Goal: Information Seeking & Learning: Learn about a topic

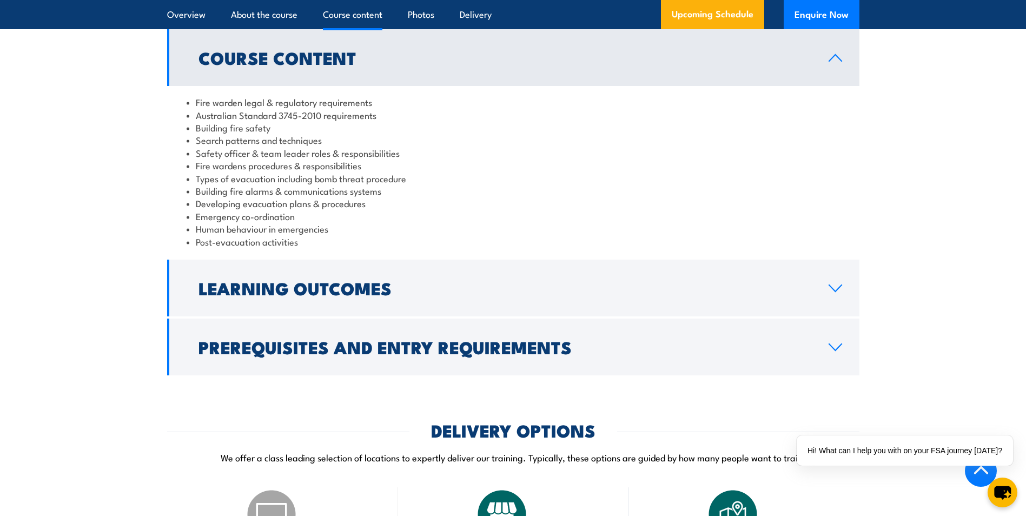
scroll to position [1081, 0]
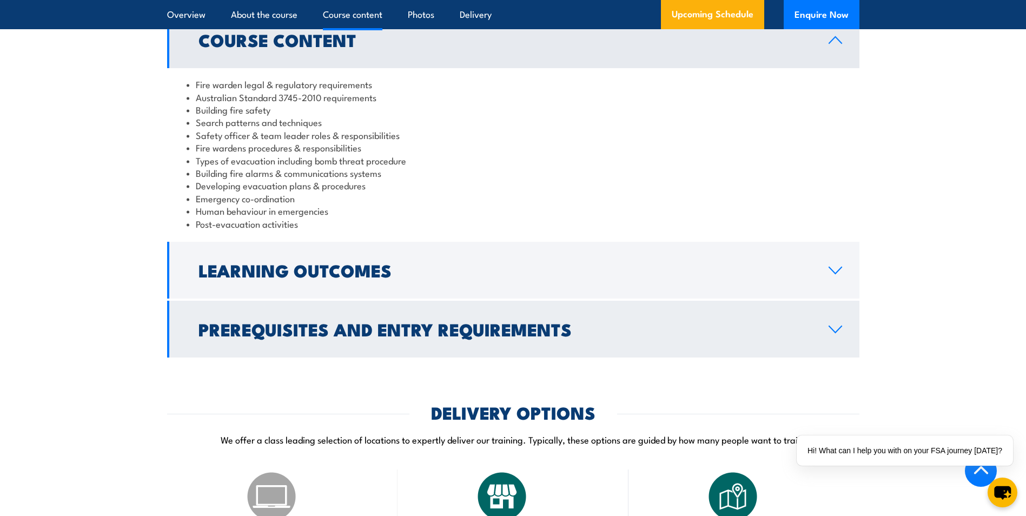
click at [832, 347] on link "Prerequisites and Entry Requirements" at bounding box center [513, 329] width 692 height 57
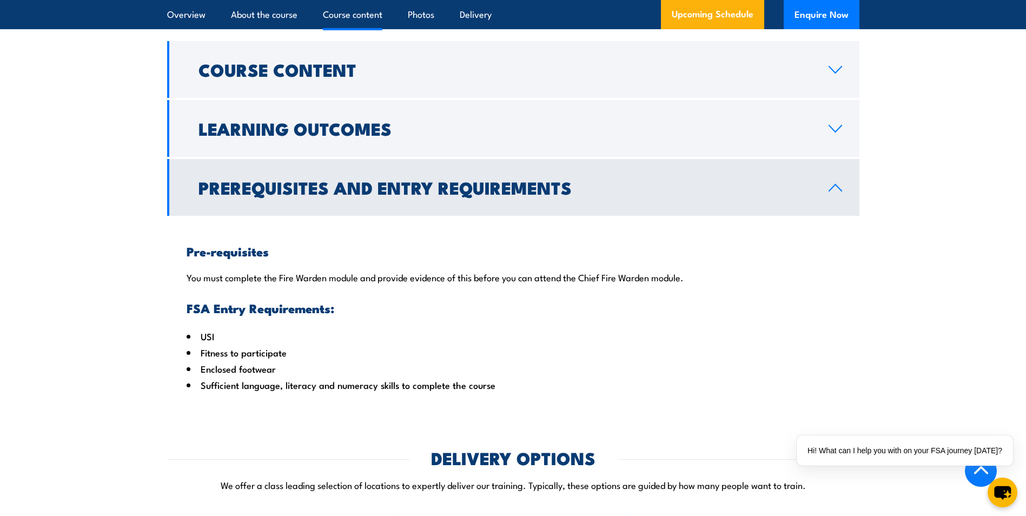
scroll to position [1027, 0]
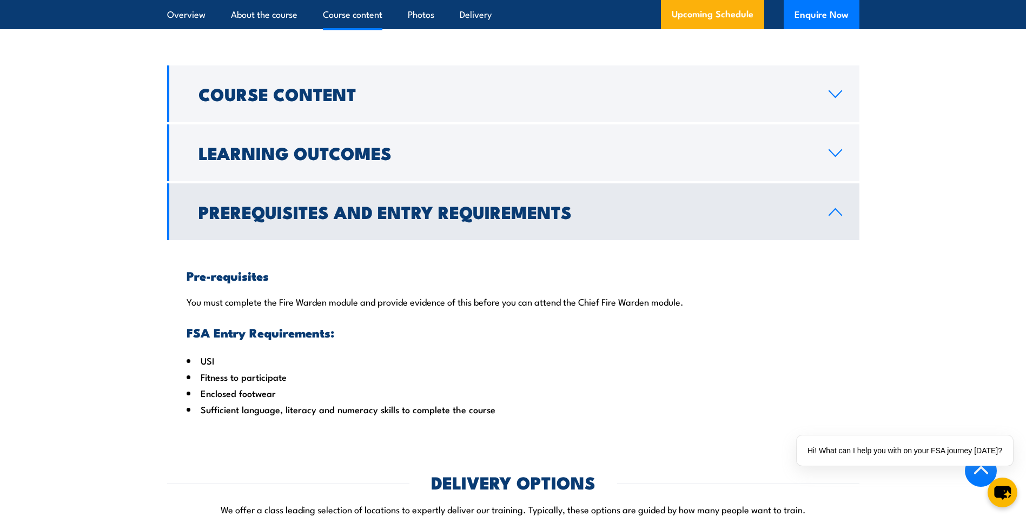
click at [831, 216] on icon at bounding box center [835, 212] width 15 height 9
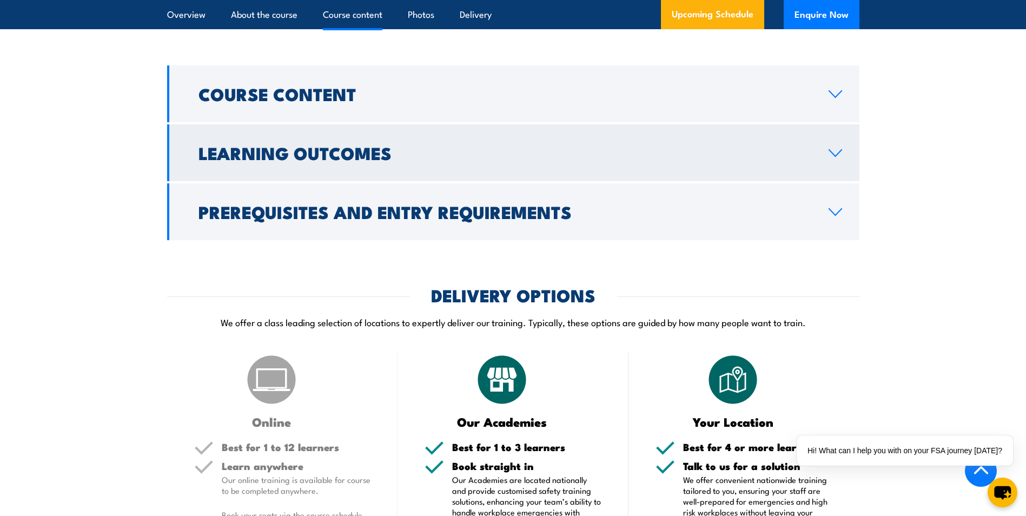
click at [833, 157] on icon at bounding box center [835, 153] width 15 height 9
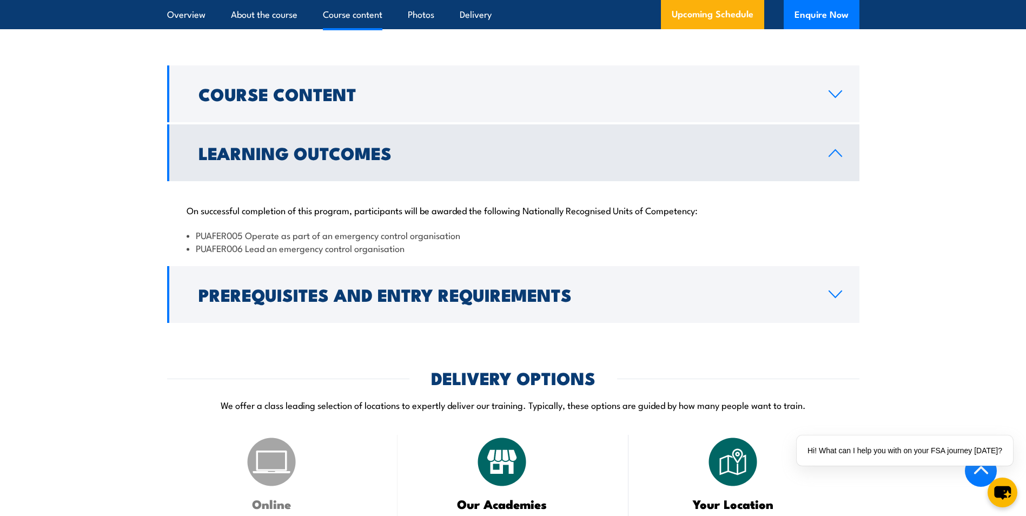
click at [833, 157] on icon at bounding box center [835, 153] width 15 height 9
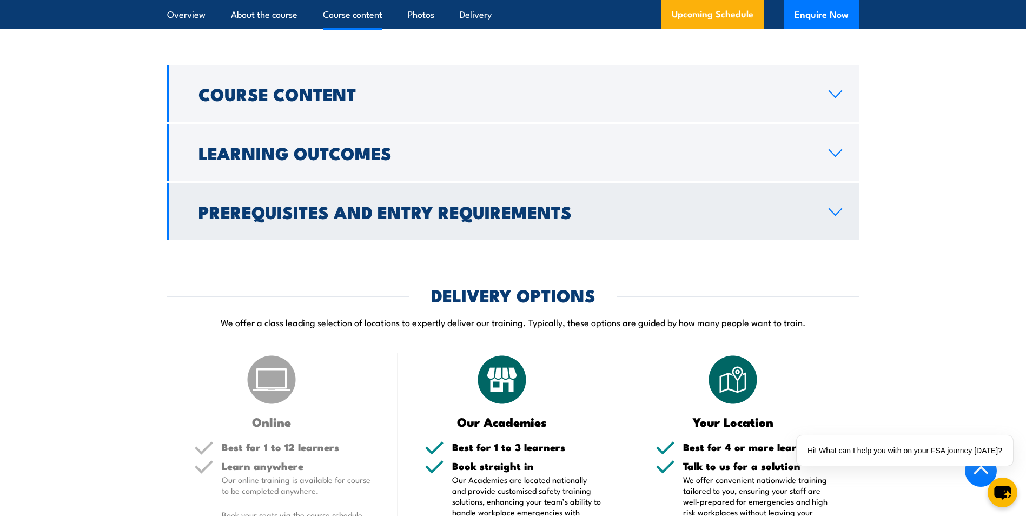
click at [833, 216] on icon at bounding box center [835, 212] width 15 height 9
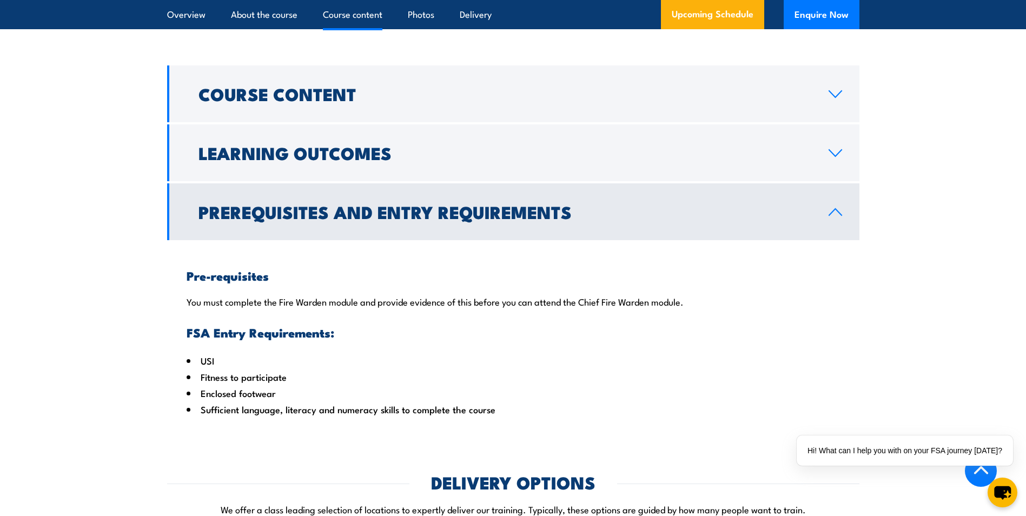
click at [832, 215] on icon at bounding box center [835, 212] width 12 height 6
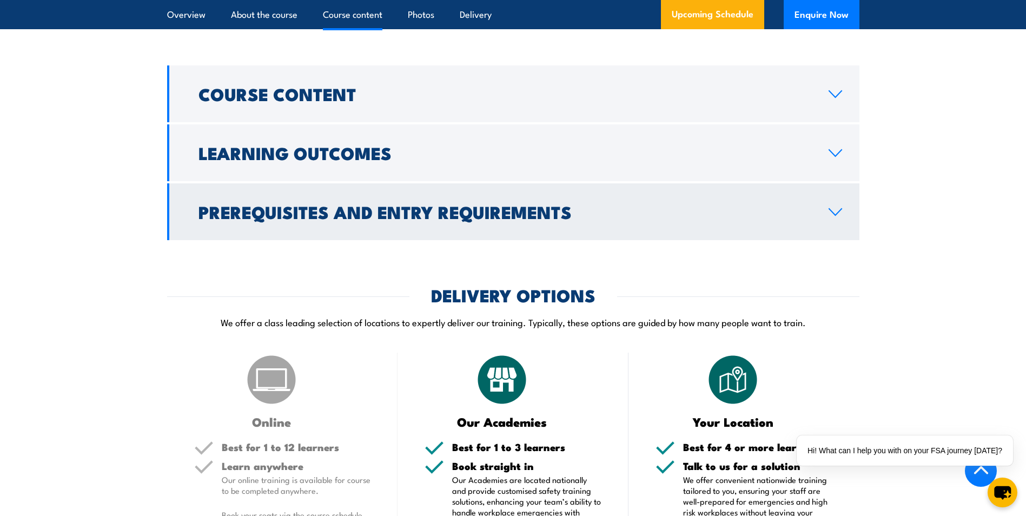
click at [832, 215] on icon at bounding box center [835, 212] width 12 height 6
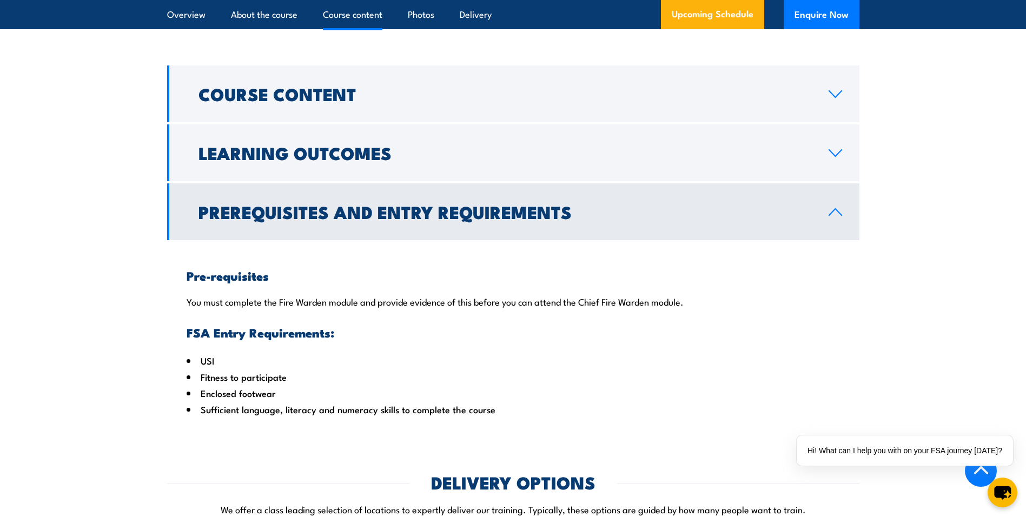
click at [837, 215] on icon at bounding box center [835, 212] width 12 height 6
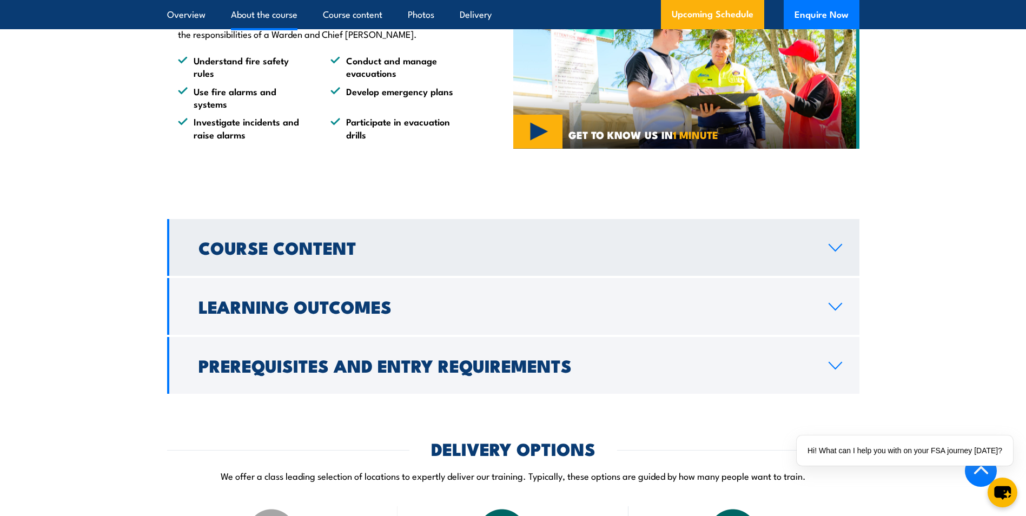
scroll to position [865, 0]
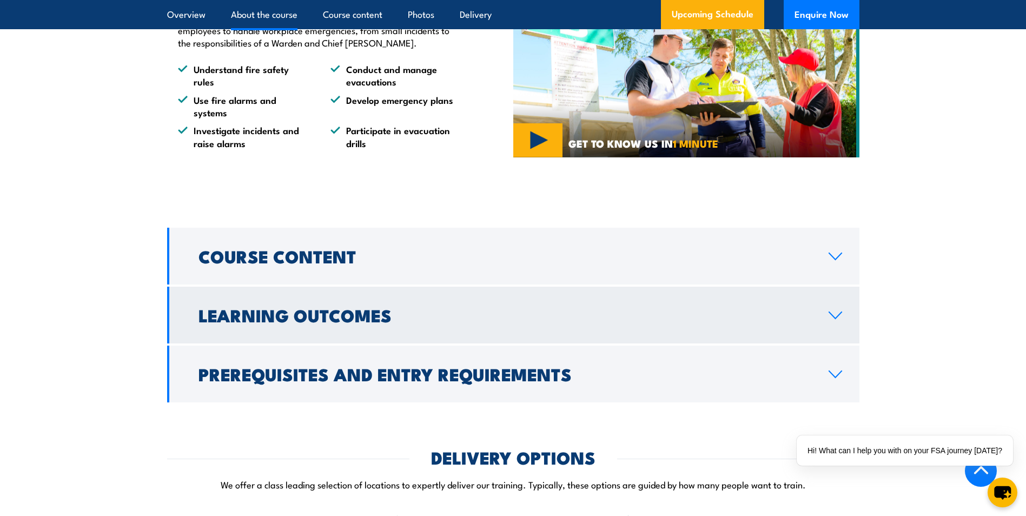
click at [834, 332] on link "Learning Outcomes" at bounding box center [513, 315] width 692 height 57
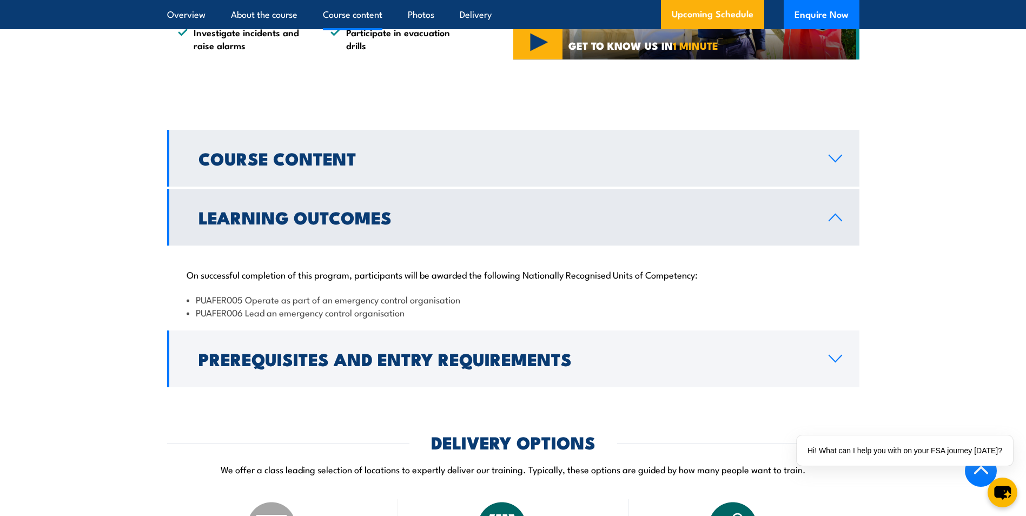
scroll to position [973, 0]
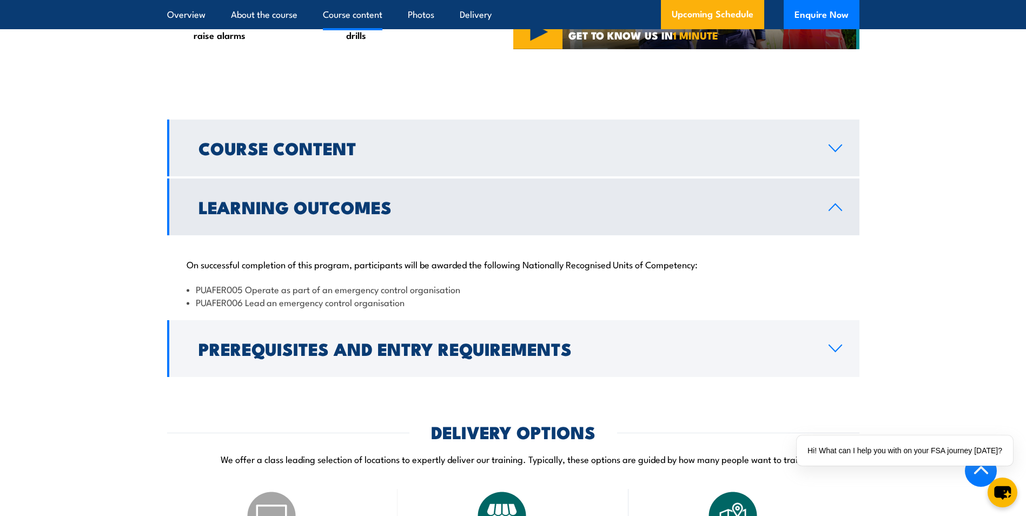
click at [841, 152] on icon at bounding box center [835, 148] width 15 height 9
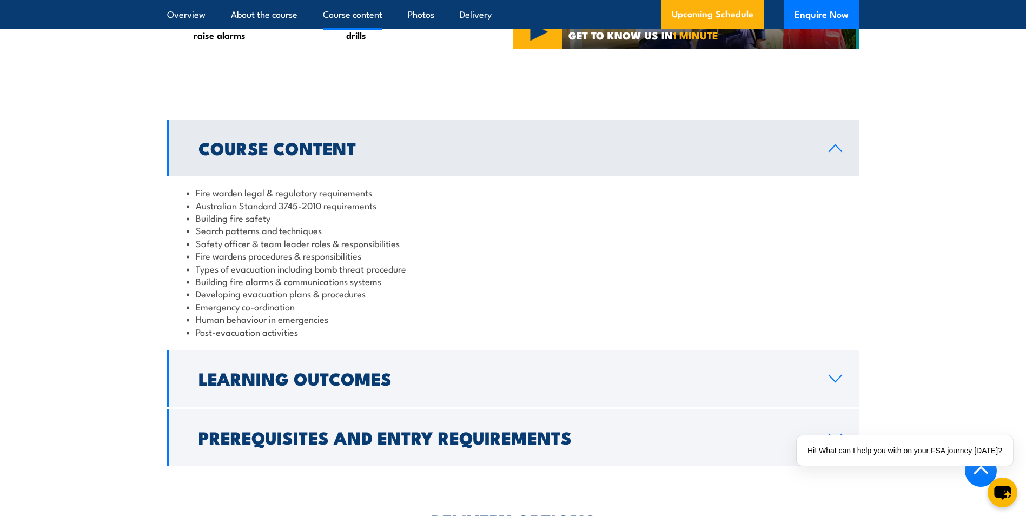
click at [841, 152] on icon at bounding box center [835, 148] width 15 height 9
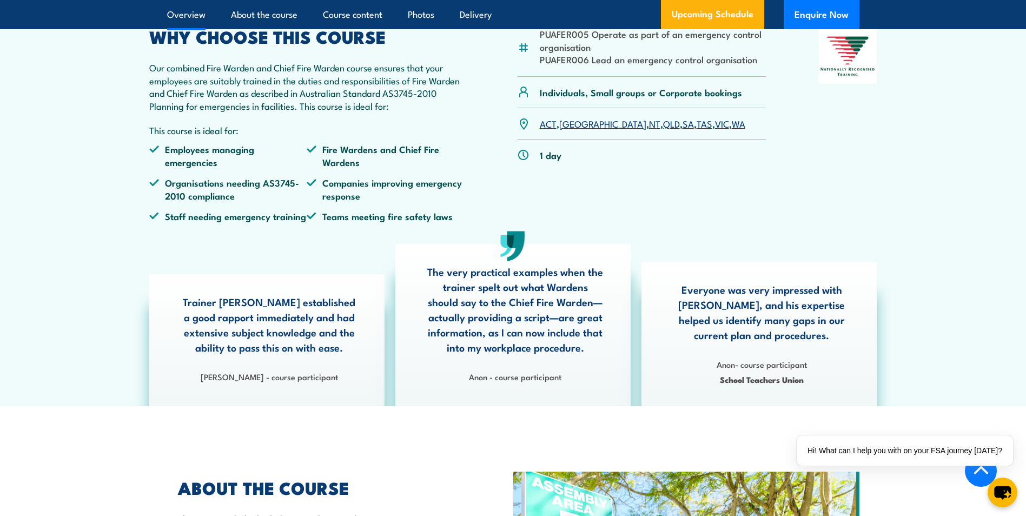
scroll to position [379, 0]
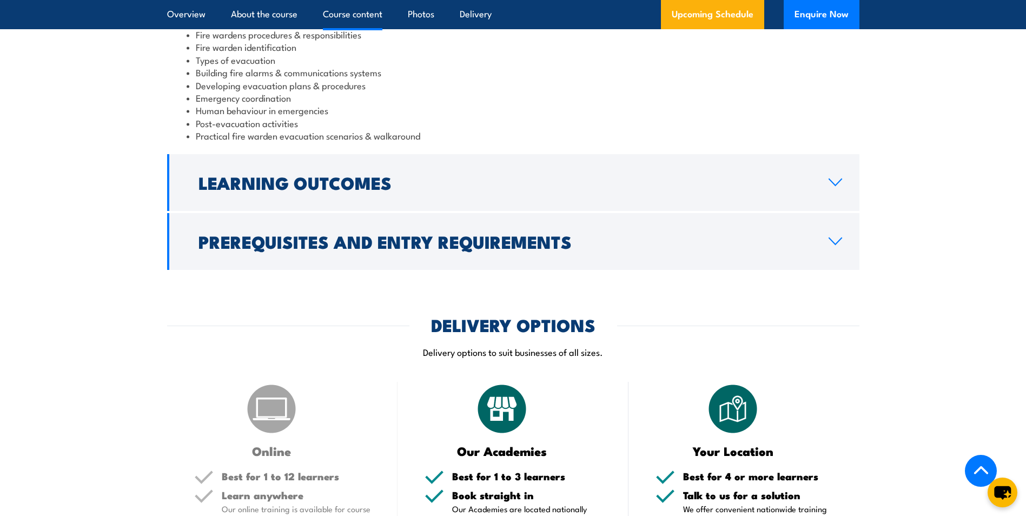
scroll to position [1298, 0]
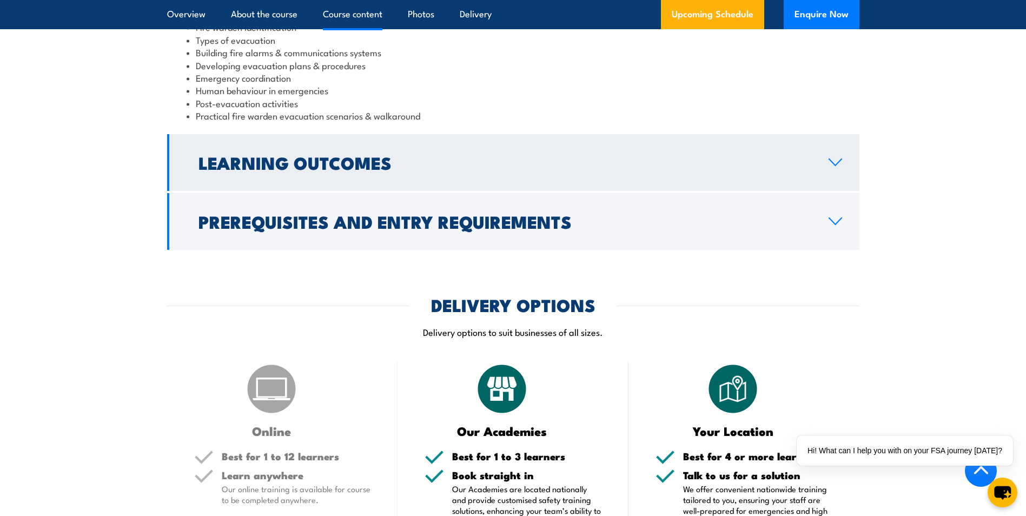
click at [839, 166] on icon at bounding box center [835, 162] width 15 height 9
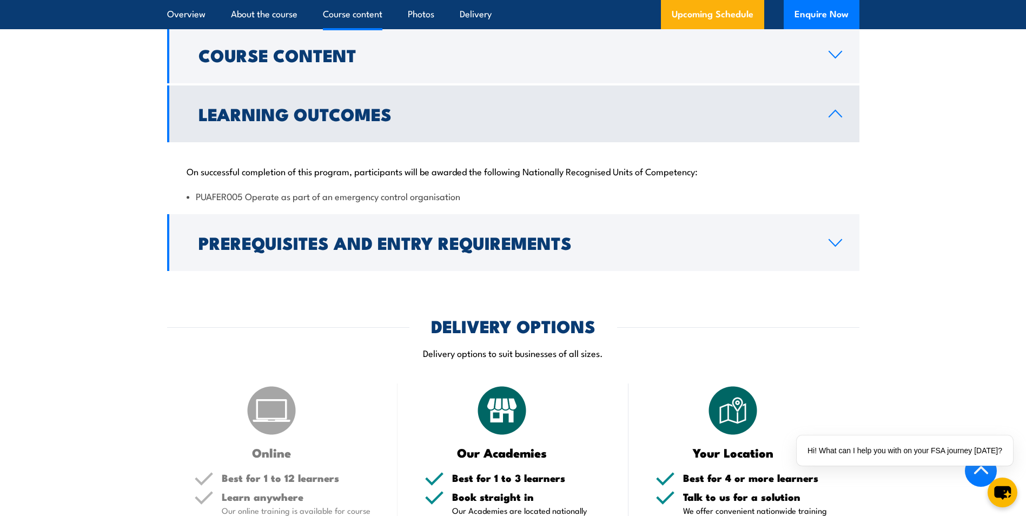
scroll to position [1098, 0]
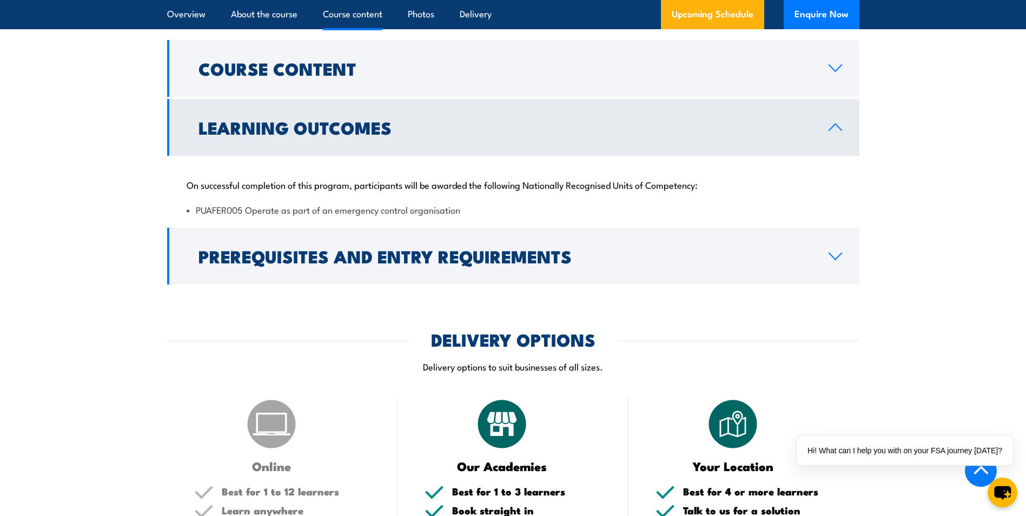
click at [838, 125] on icon at bounding box center [835, 127] width 15 height 9
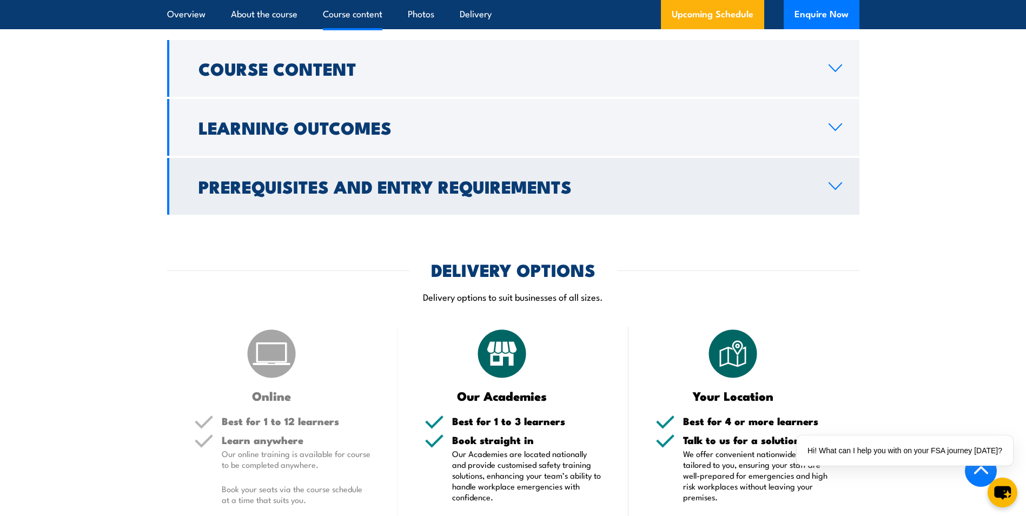
click at [839, 181] on link "Prerequisites and Entry Requirements" at bounding box center [513, 186] width 692 height 57
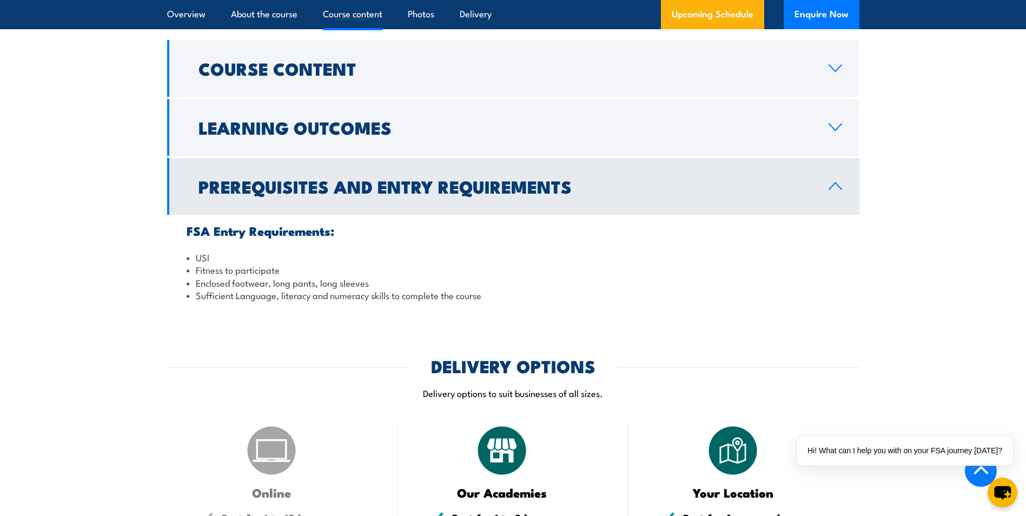
click at [839, 181] on link "Prerequisites and Entry Requirements" at bounding box center [513, 186] width 692 height 57
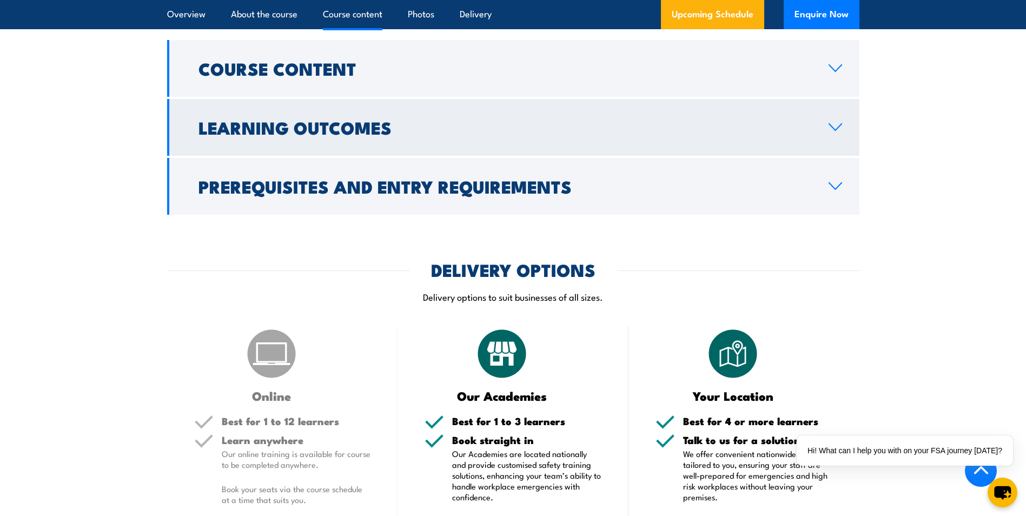
click at [835, 130] on icon at bounding box center [835, 127] width 12 height 6
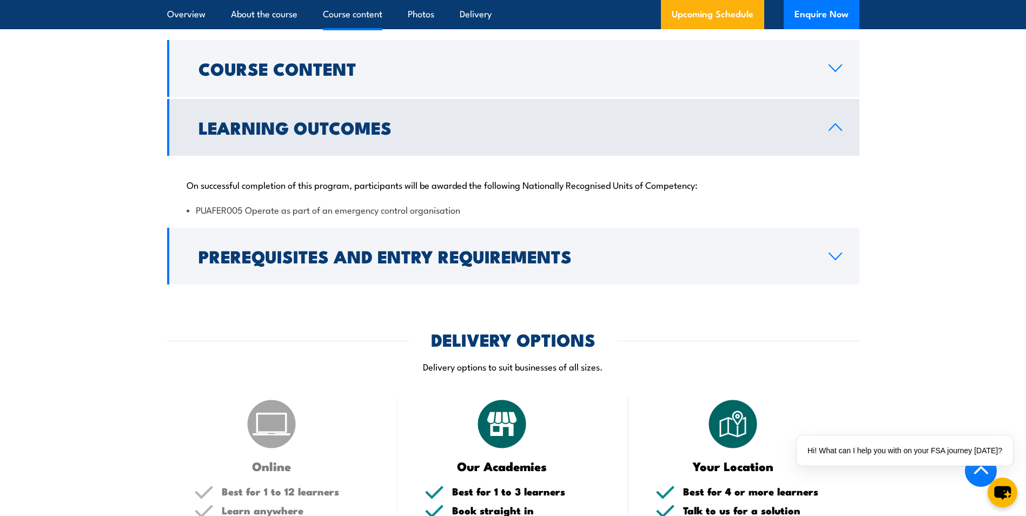
click at [835, 130] on icon at bounding box center [835, 127] width 15 height 9
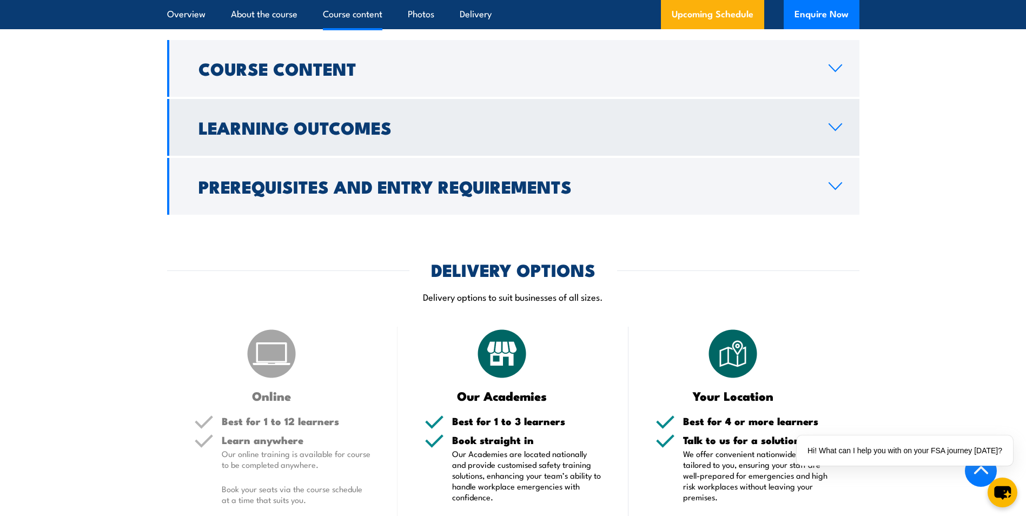
click at [828, 131] on icon at bounding box center [835, 127] width 15 height 9
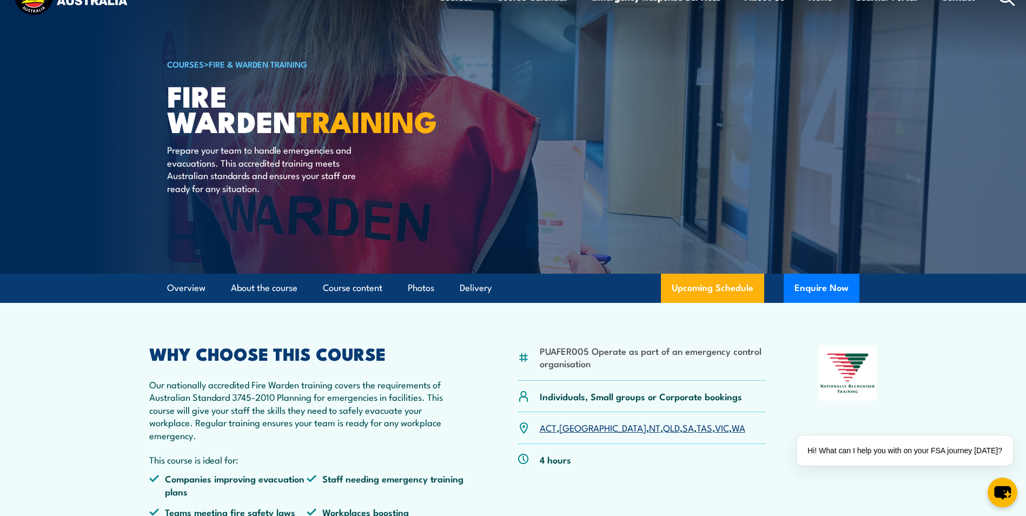
scroll to position [0, 0]
